Goal: Task Accomplishment & Management: Use online tool/utility

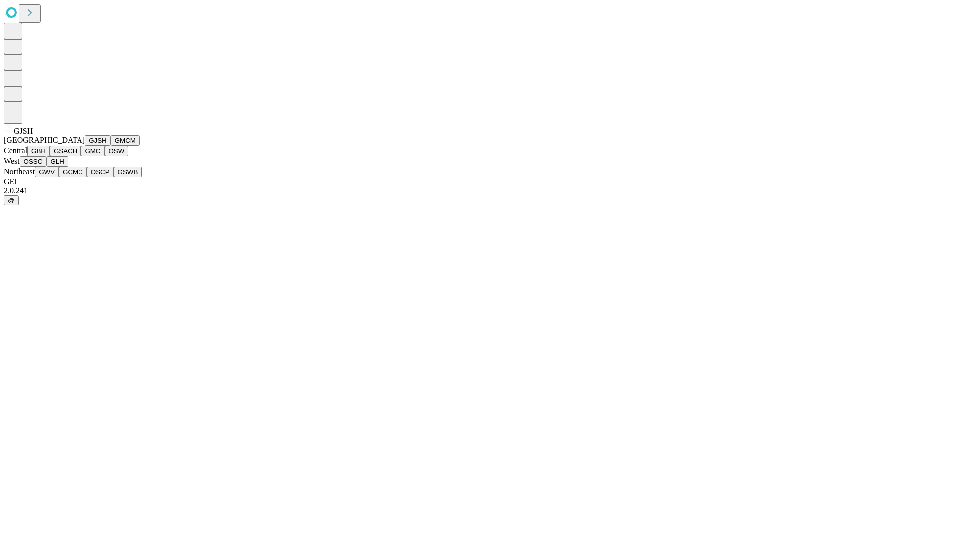
click at [85, 146] on button "GJSH" at bounding box center [98, 141] width 26 height 10
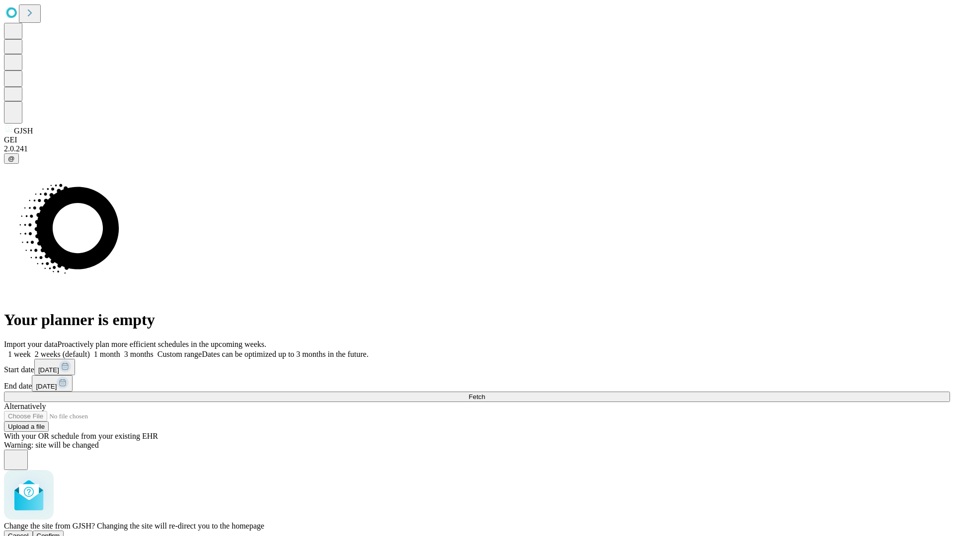
click at [60, 532] on span "Confirm" at bounding box center [48, 535] width 23 height 7
click at [120, 350] on label "1 month" at bounding box center [105, 354] width 30 height 8
click at [485, 393] on span "Fetch" at bounding box center [476, 396] width 16 height 7
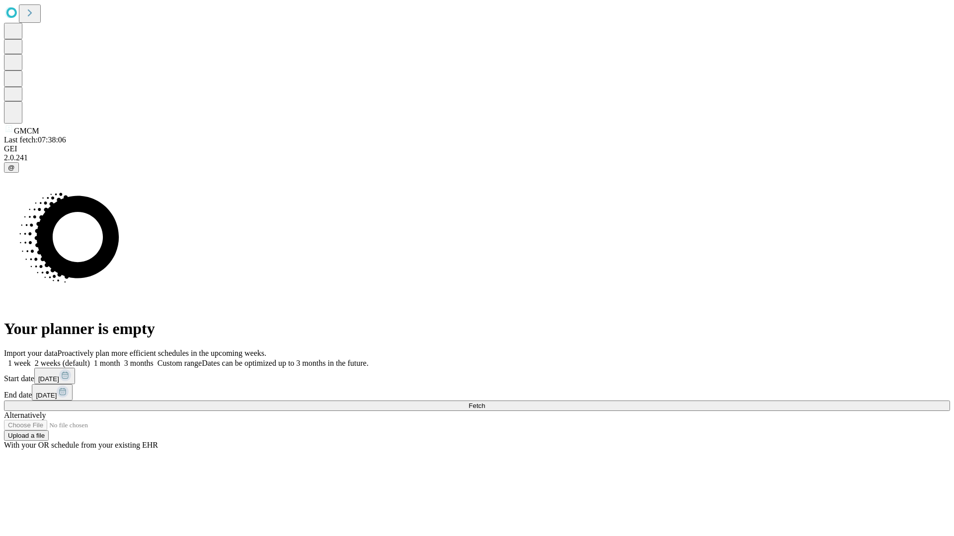
click at [120, 359] on label "1 month" at bounding box center [105, 363] width 30 height 8
click at [485, 402] on span "Fetch" at bounding box center [476, 405] width 16 height 7
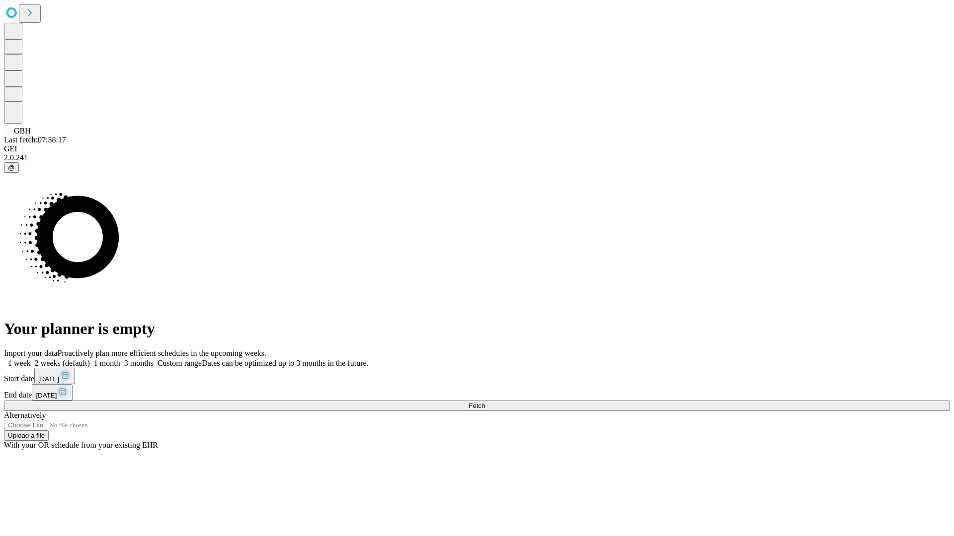
click at [120, 359] on label "1 month" at bounding box center [105, 363] width 30 height 8
click at [485, 402] on span "Fetch" at bounding box center [476, 405] width 16 height 7
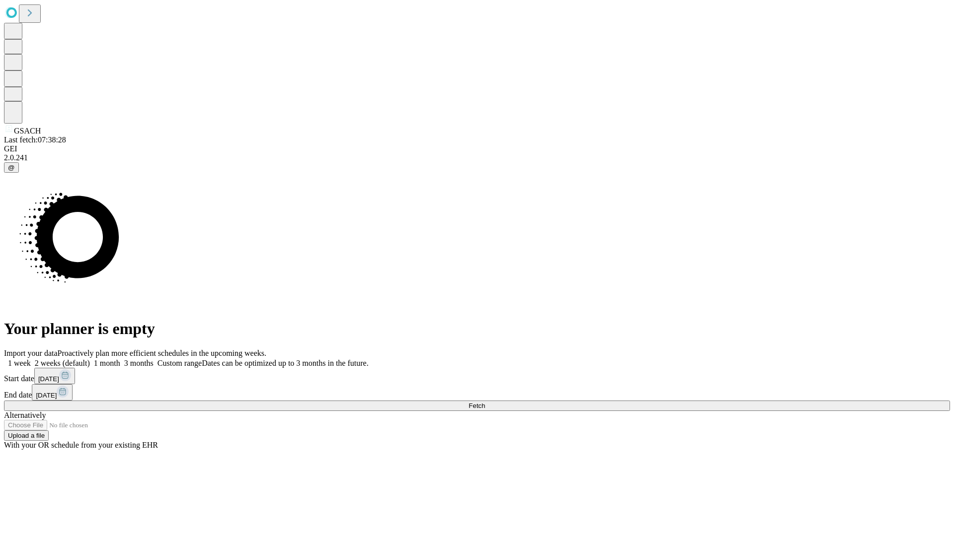
click at [120, 359] on label "1 month" at bounding box center [105, 363] width 30 height 8
click at [485, 402] on span "Fetch" at bounding box center [476, 405] width 16 height 7
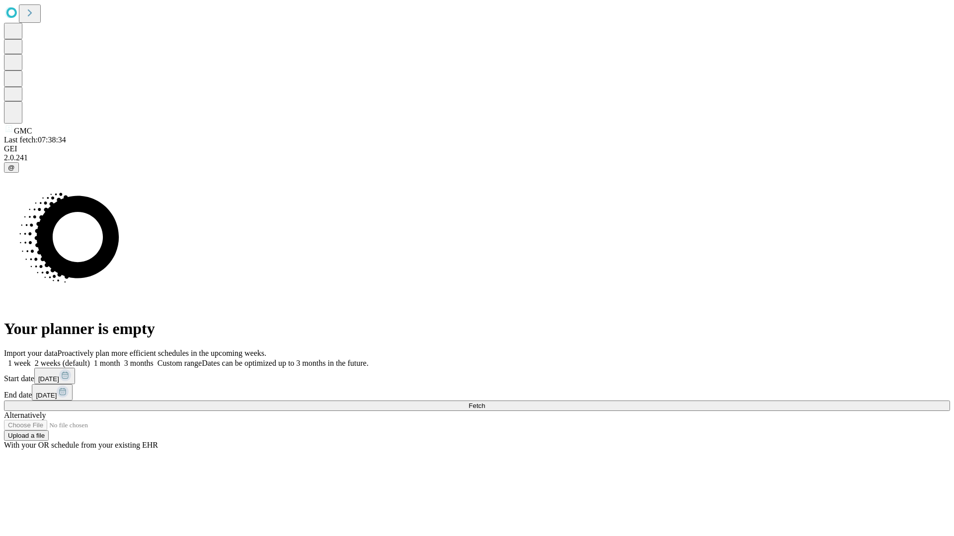
click at [120, 359] on label "1 month" at bounding box center [105, 363] width 30 height 8
click at [485, 402] on span "Fetch" at bounding box center [476, 405] width 16 height 7
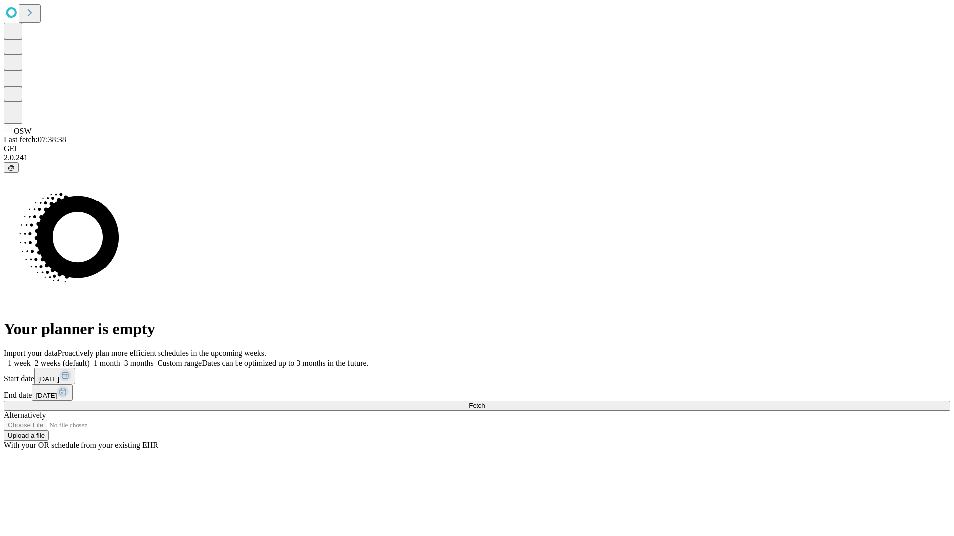
click at [120, 359] on label "1 month" at bounding box center [105, 363] width 30 height 8
click at [485, 402] on span "Fetch" at bounding box center [476, 405] width 16 height 7
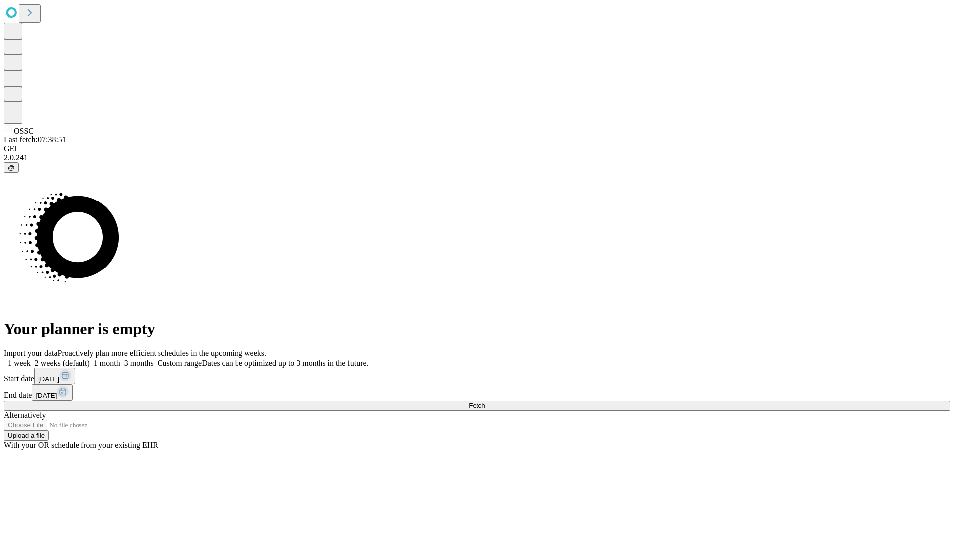
click at [120, 359] on label "1 month" at bounding box center [105, 363] width 30 height 8
click at [485, 402] on span "Fetch" at bounding box center [476, 405] width 16 height 7
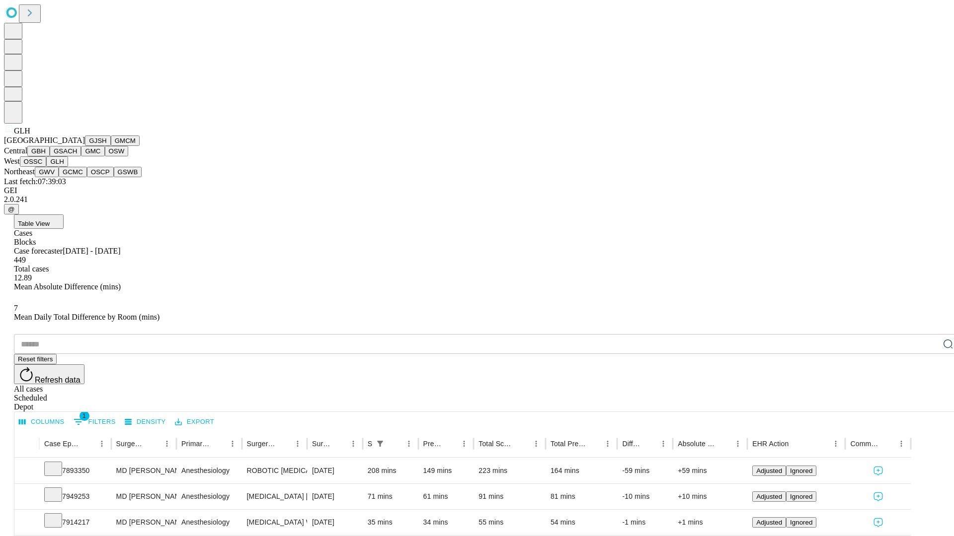
click at [59, 177] on button "GWV" at bounding box center [47, 172] width 24 height 10
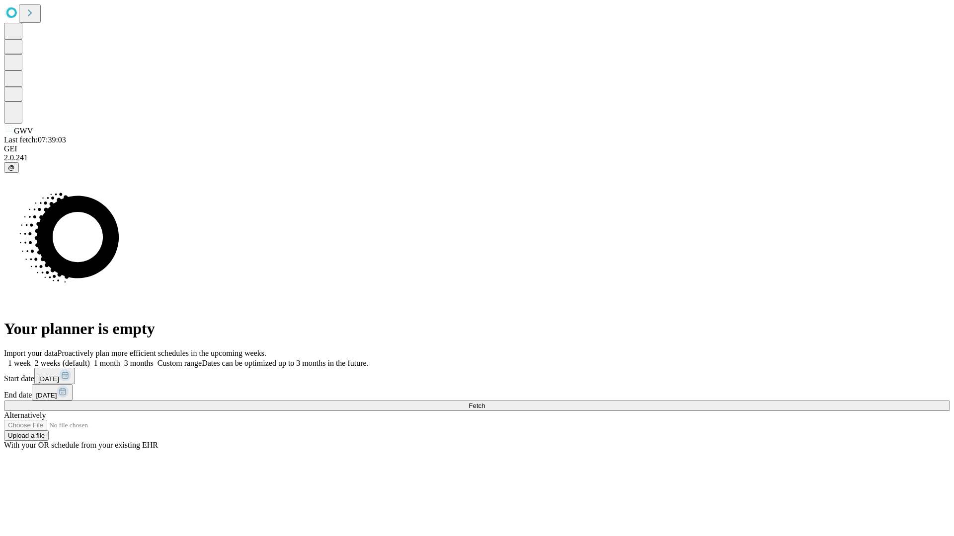
click at [120, 359] on label "1 month" at bounding box center [105, 363] width 30 height 8
click at [485, 402] on span "Fetch" at bounding box center [476, 405] width 16 height 7
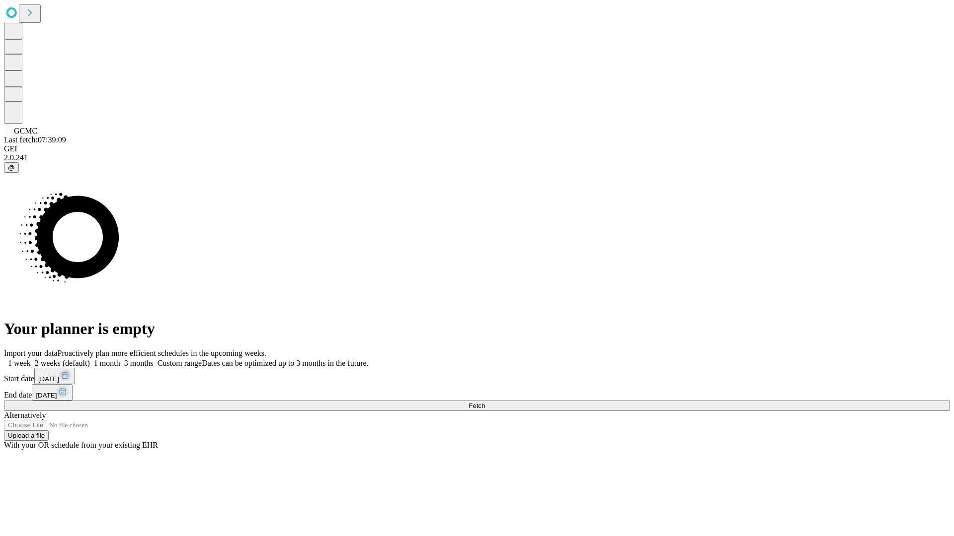
click at [120, 359] on label "1 month" at bounding box center [105, 363] width 30 height 8
click at [485, 402] on span "Fetch" at bounding box center [476, 405] width 16 height 7
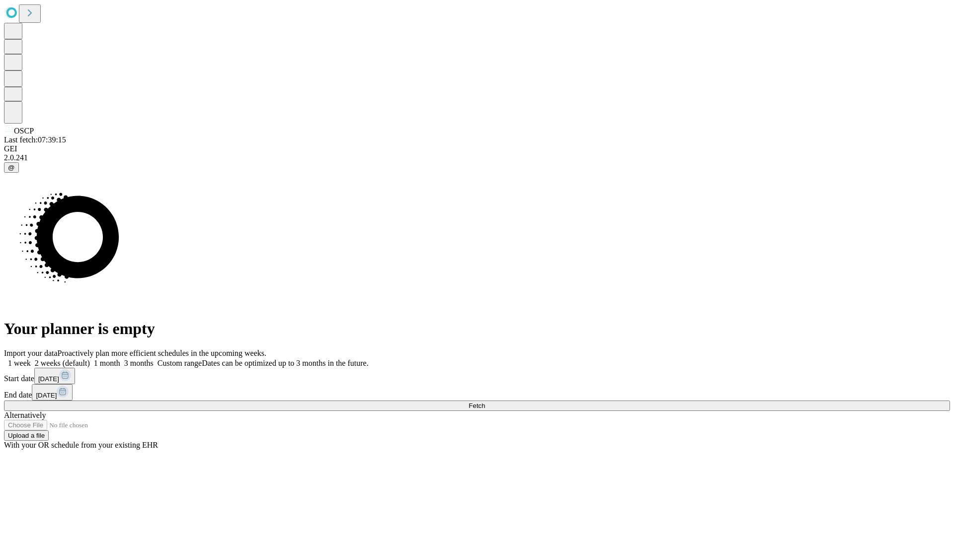
click at [485, 402] on span "Fetch" at bounding box center [476, 405] width 16 height 7
